Goal: Check status: Check status

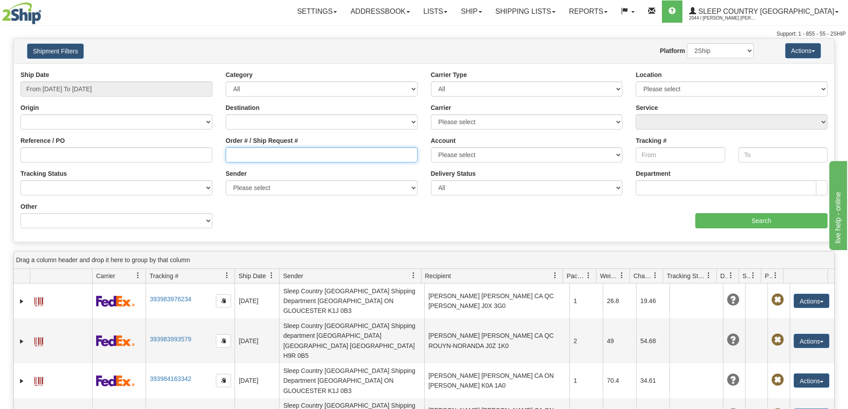
click at [279, 156] on input "Order # / Ship Request #" at bounding box center [322, 154] width 192 height 15
paste input "9000I118038"
type input "9000I118038"
click at [76, 95] on input "From [DATE] To [DATE]" at bounding box center [116, 88] width 192 height 15
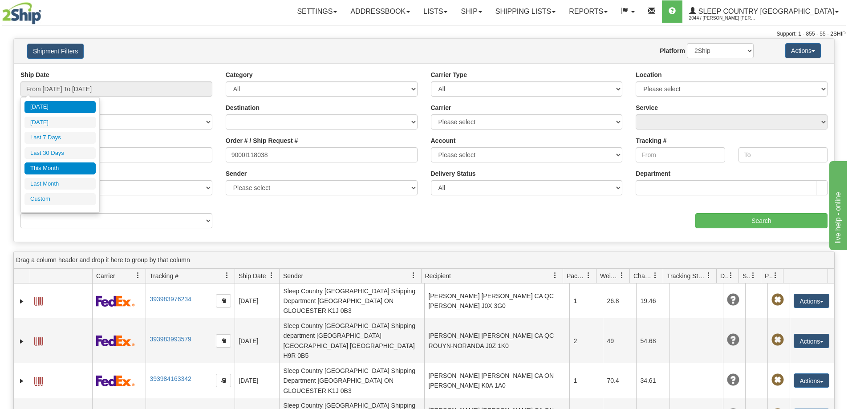
click at [68, 164] on li "This Month" at bounding box center [59, 168] width 71 height 12
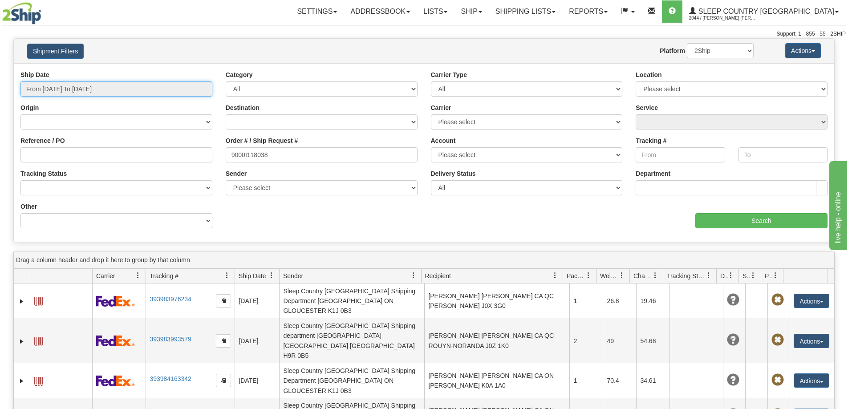
click at [69, 88] on input "From [DATE] To [DATE]" at bounding box center [116, 88] width 192 height 15
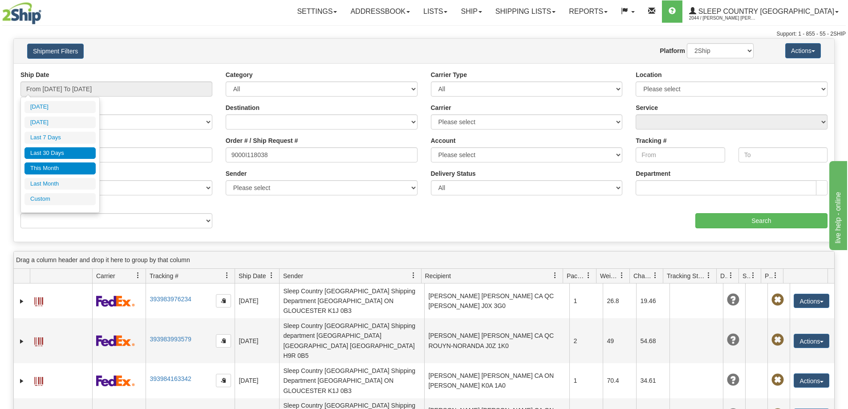
click at [51, 149] on li "Last 30 Days" at bounding box center [59, 153] width 71 height 12
type input "From [DATE] To [DATE]"
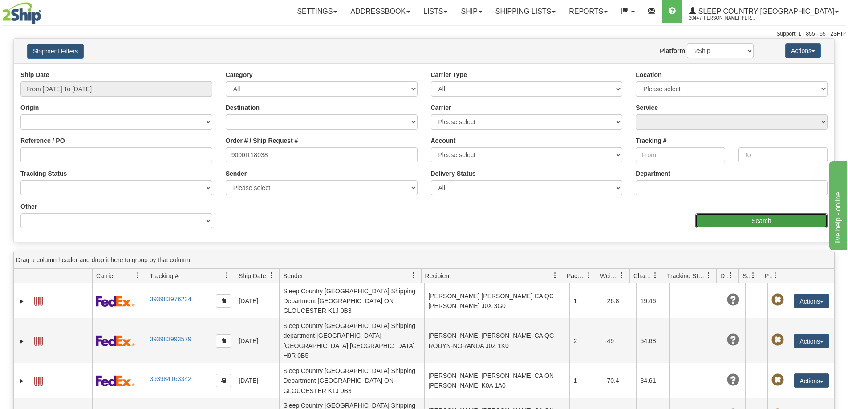
click at [735, 222] on input "Search" at bounding box center [761, 220] width 132 height 15
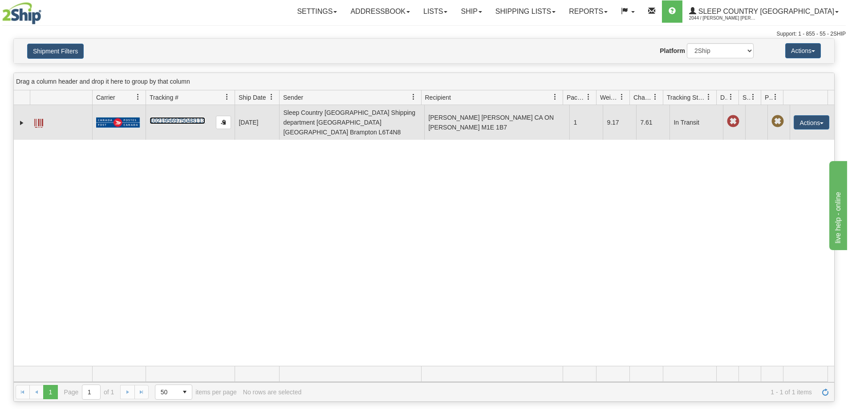
click at [156, 117] on link "1021956975048113" at bounding box center [178, 120] width 56 height 7
